Goal: Find specific page/section

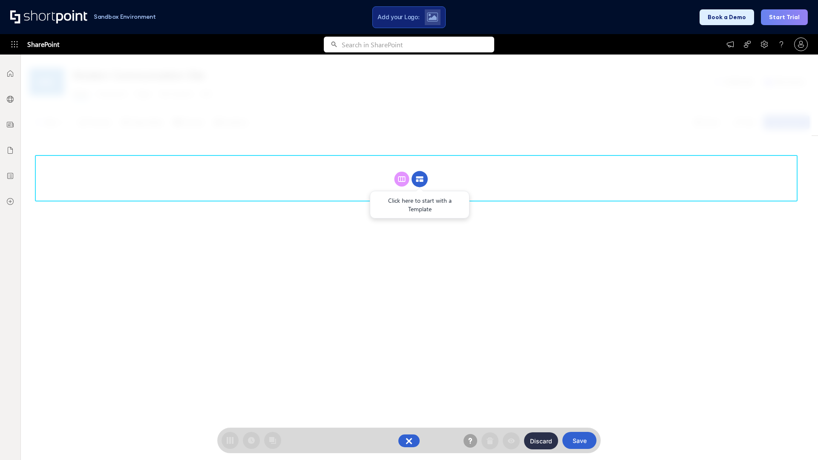
click at [420, 179] on circle at bounding box center [420, 179] width 16 height 16
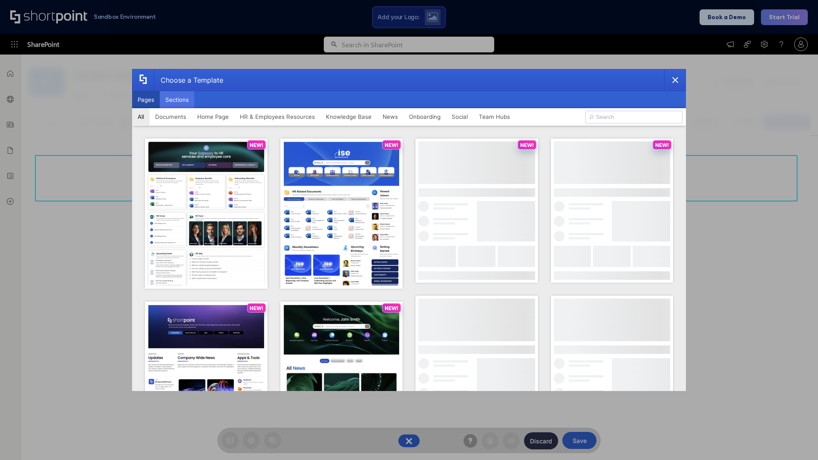
click at [177, 100] on button "Sections" at bounding box center [177, 99] width 35 height 17
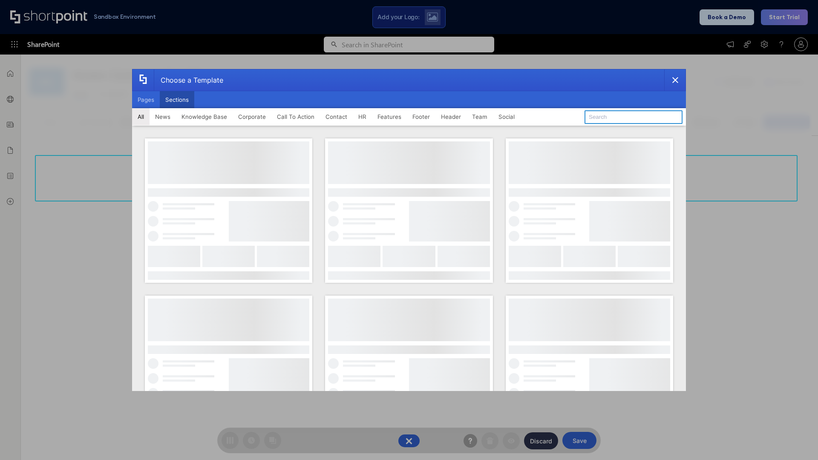
type input "Meet The Team"
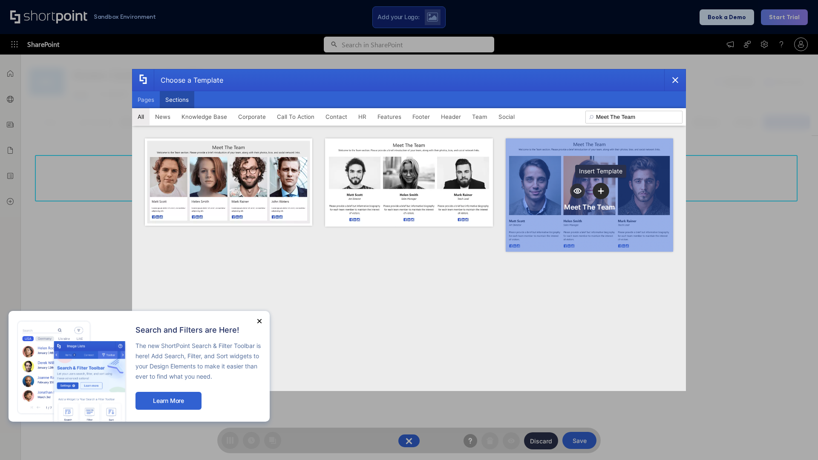
click at [601, 191] on icon "template selector" at bounding box center [601, 191] width 6 height 6
